Goal: Task Accomplishment & Management: Manage account settings

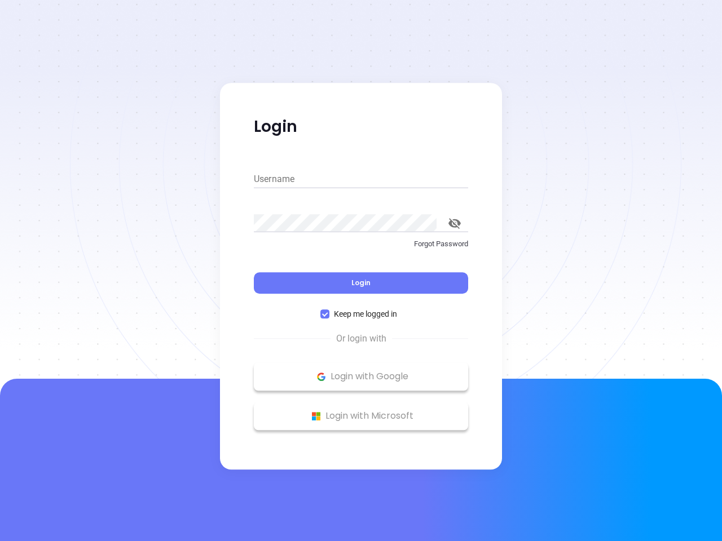
click at [361, 271] on div "Login" at bounding box center [361, 276] width 214 height 35
click at [361, 179] on input "Username" at bounding box center [361, 179] width 214 height 18
click at [454, 223] on icon "toggle password visibility" at bounding box center [454, 223] width 12 height 11
click at [361, 283] on span "Login" at bounding box center [360, 283] width 19 height 10
click at [361, 314] on span "Keep me logged in" at bounding box center [365, 314] width 72 height 12
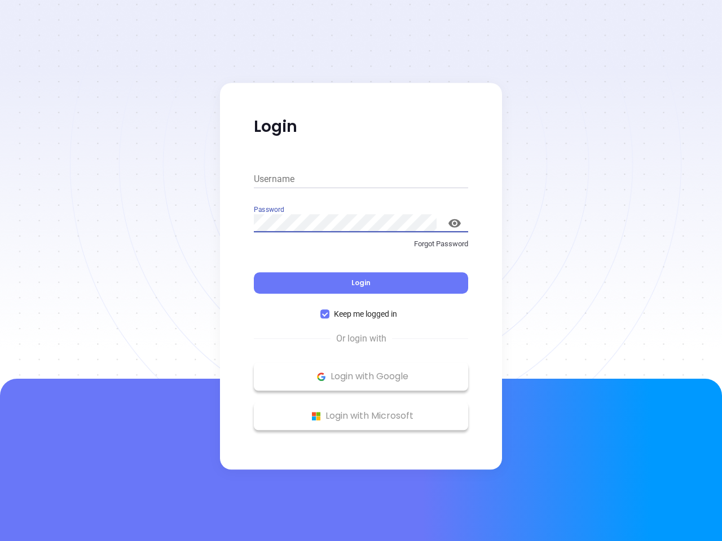
click at [329, 314] on input "Keep me logged in" at bounding box center [324, 313] width 9 height 9
checkbox input "false"
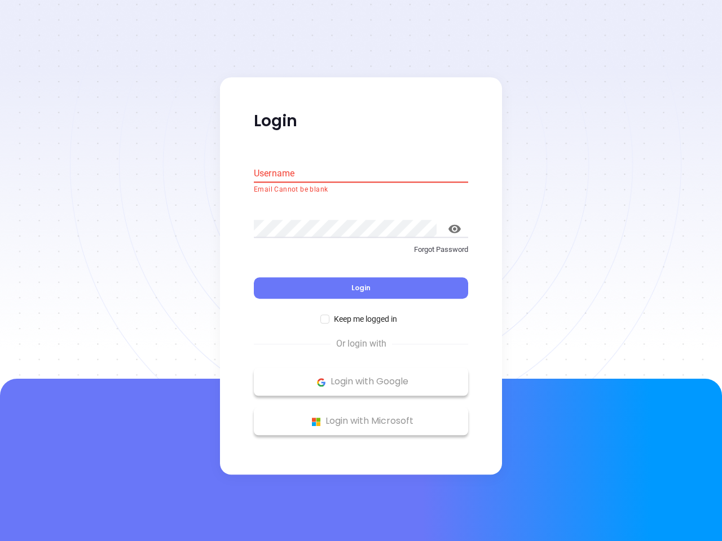
click at [361, 377] on p "Login with Google" at bounding box center [360, 382] width 203 height 17
click at [361, 416] on p "Login with Microsoft" at bounding box center [360, 421] width 203 height 17
